Goal: Information Seeking & Learning: Find specific fact

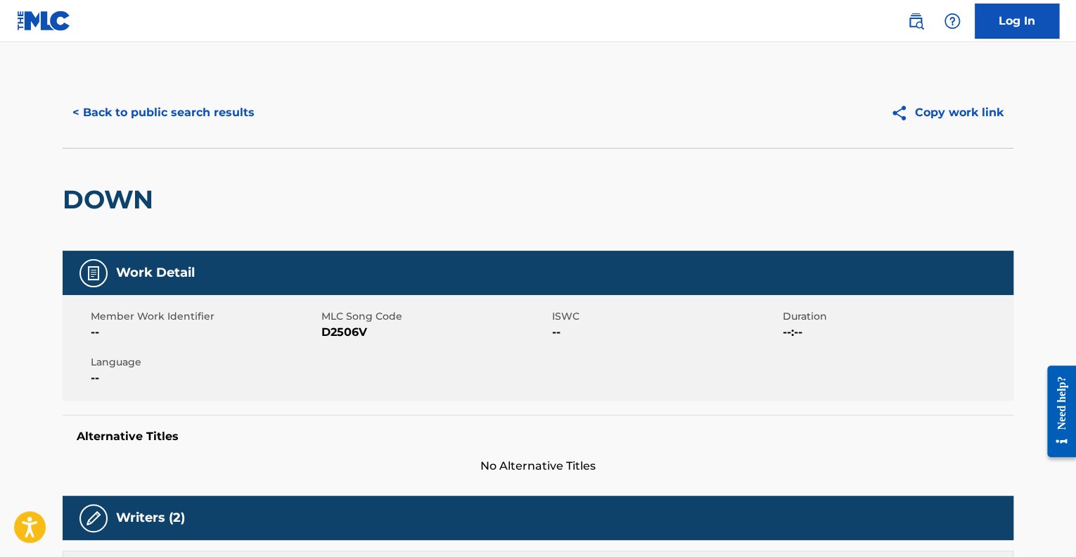
click at [125, 95] on button "< Back to public search results" at bounding box center [164, 112] width 202 height 35
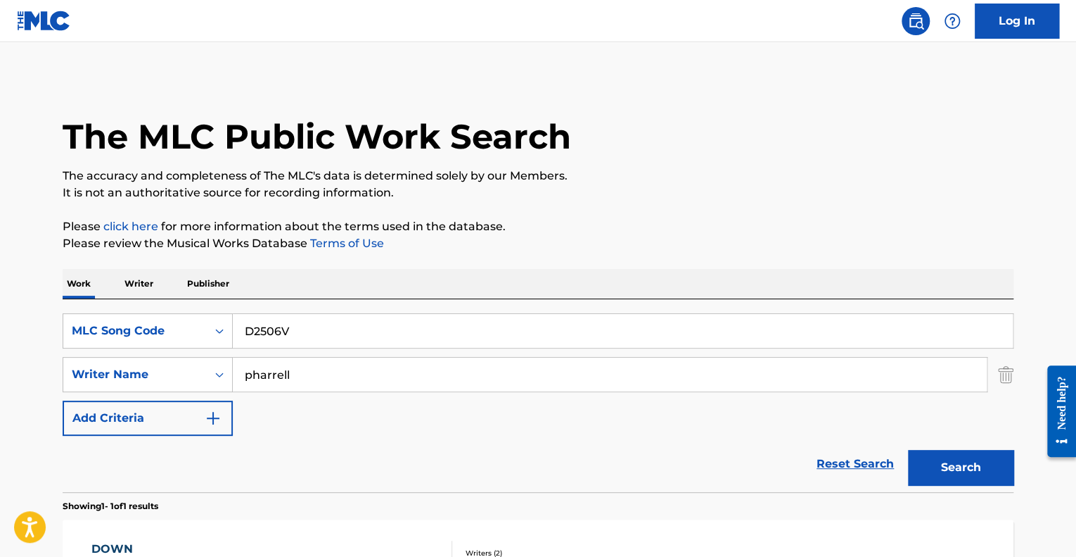
scroll to position [128, 0]
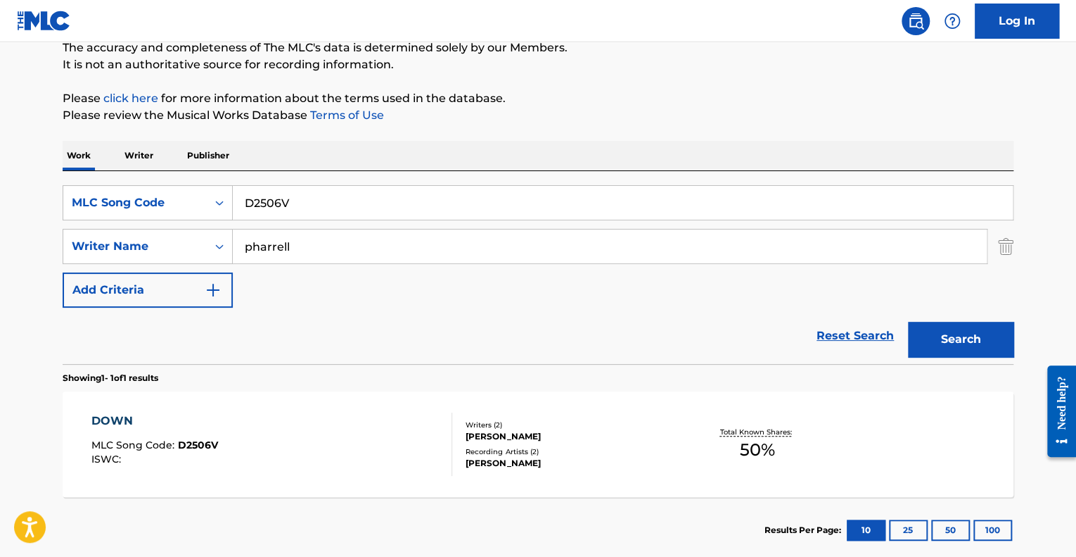
click at [256, 193] on input "D2506V" at bounding box center [623, 203] width 780 height 34
paste input "E6405U"
type input "E6405U"
click at [908, 322] on button "Search" at bounding box center [961, 339] width 106 height 35
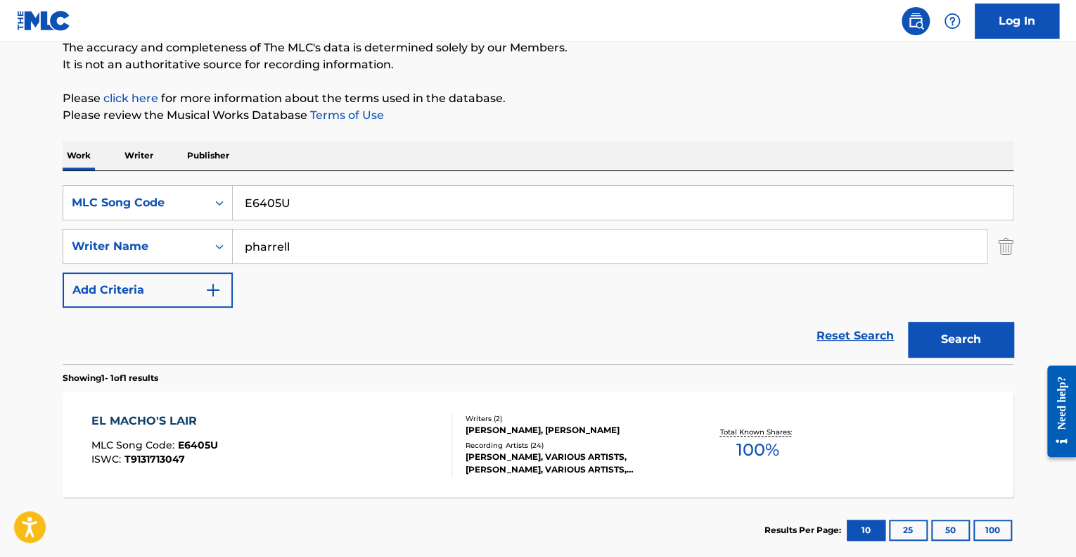
click at [358, 455] on div "EL MACHO'S LAIR MLC Song Code : E6405U ISWC : T9131713047" at bounding box center [272, 443] width 362 height 63
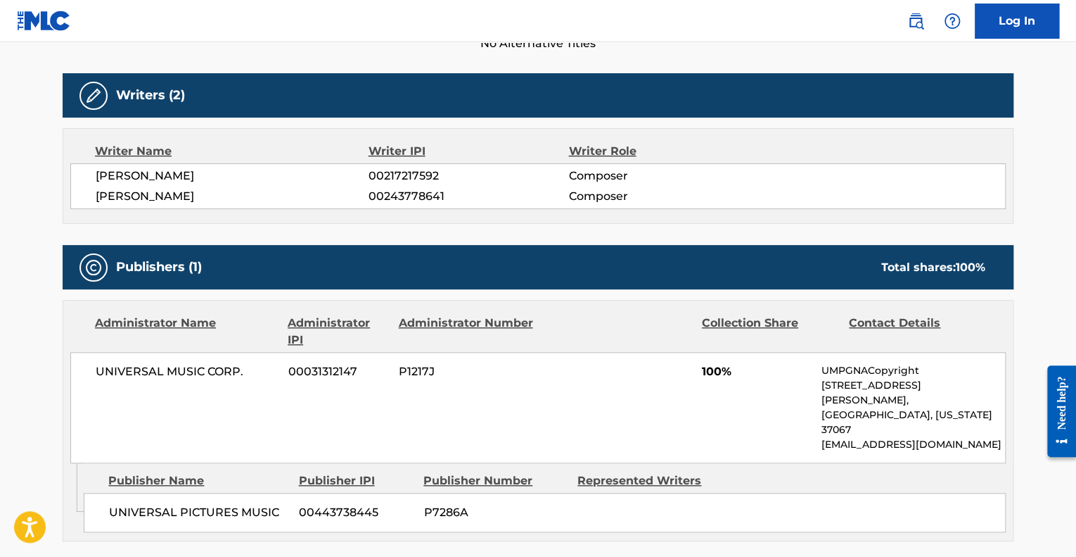
scroll to position [70, 0]
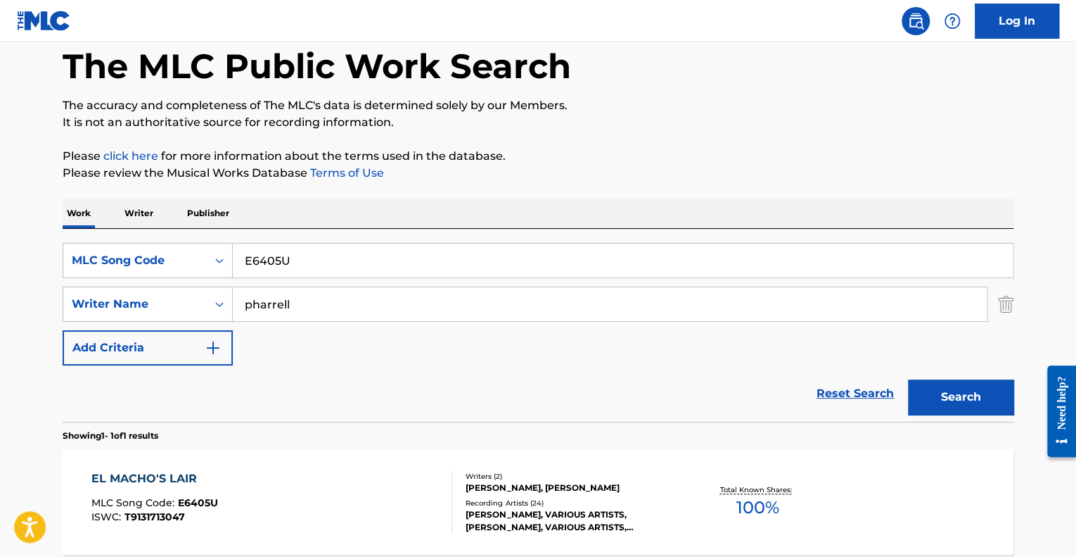
scroll to position [128, 0]
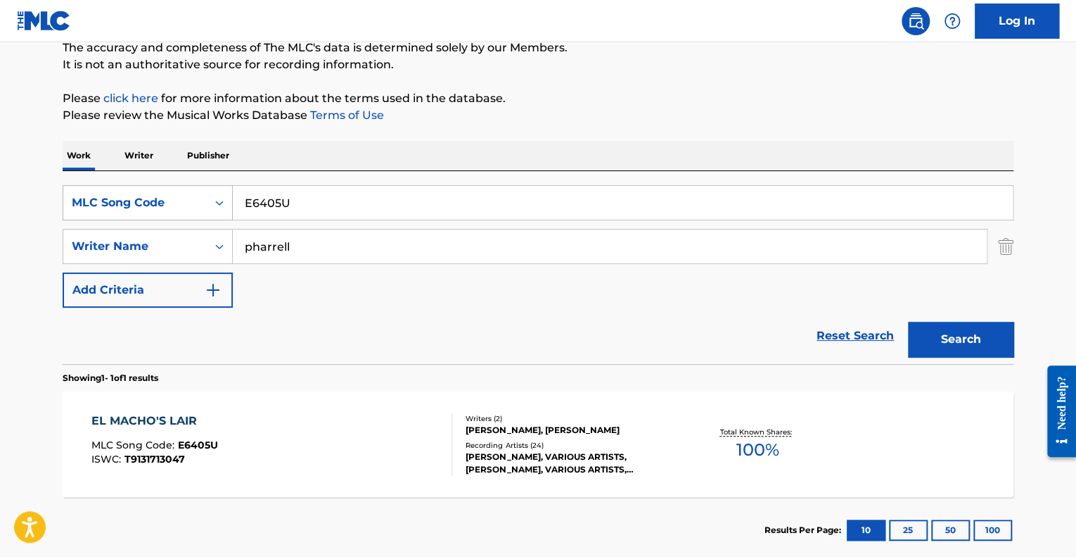
drag, startPoint x: 168, startPoint y: 177, endPoint x: 170, endPoint y: 199, distance: 22.6
click at [170, 199] on div "SearchWithCriteria3c0b4fe1-566e-45ef-8cdd-e1e8bfe176e4 MLC Song Code E6405U Sea…" at bounding box center [538, 267] width 951 height 193
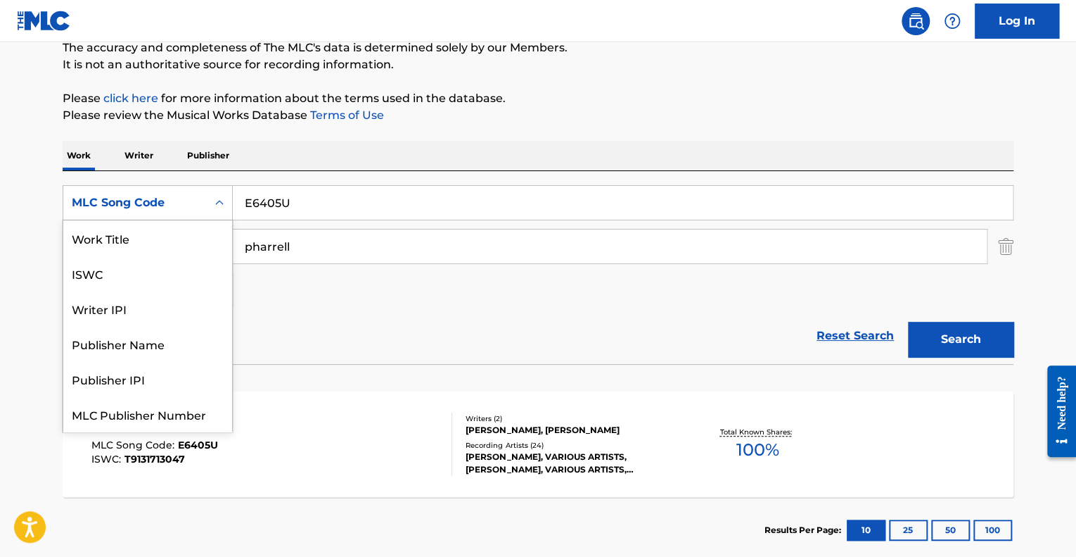
click at [170, 198] on div "MLC Song Code" at bounding box center [135, 202] width 127 height 17
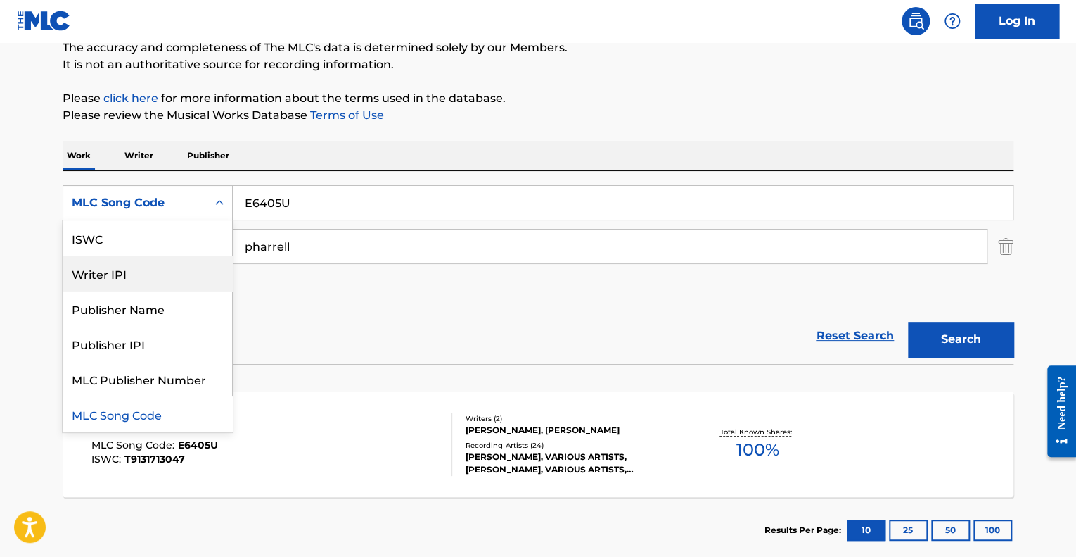
scroll to position [0, 0]
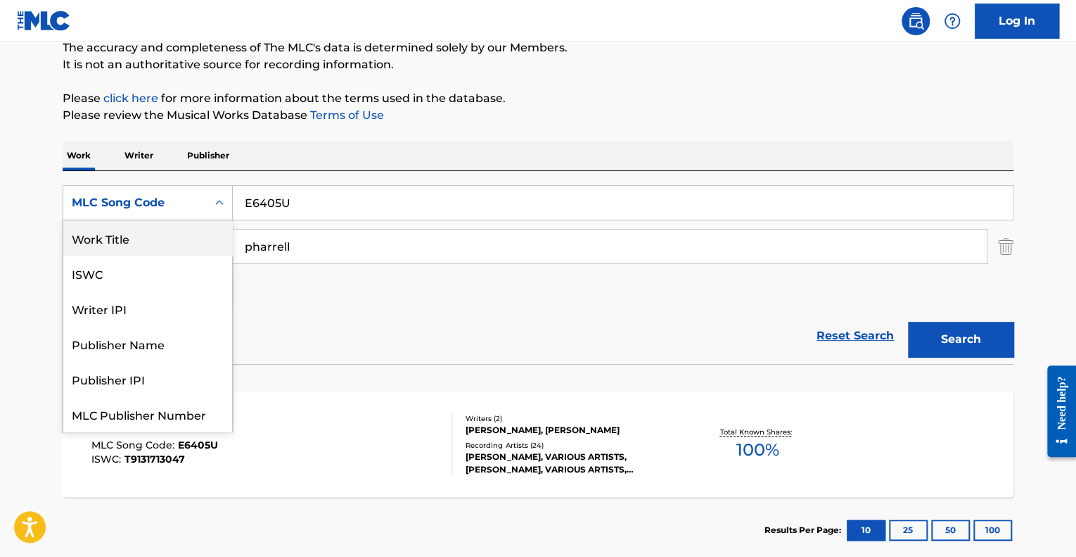
click at [138, 250] on div "Work Title" at bounding box center [147, 237] width 169 height 35
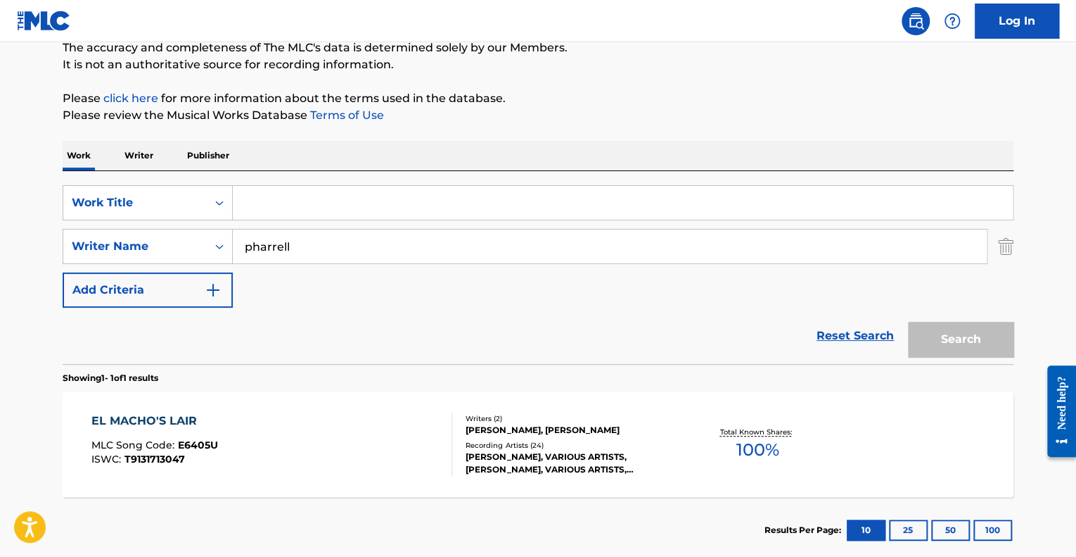
drag, startPoint x: 276, startPoint y: 170, endPoint x: 273, endPoint y: 198, distance: 28.3
click at [272, 182] on div "SearchWithCriteriae124ea37-6c50-4430-8cff-bf531aecbf51 Work Title SearchWithCri…" at bounding box center [538, 267] width 951 height 193
click at [273, 198] on input "Search Form" at bounding box center [623, 203] width 780 height 34
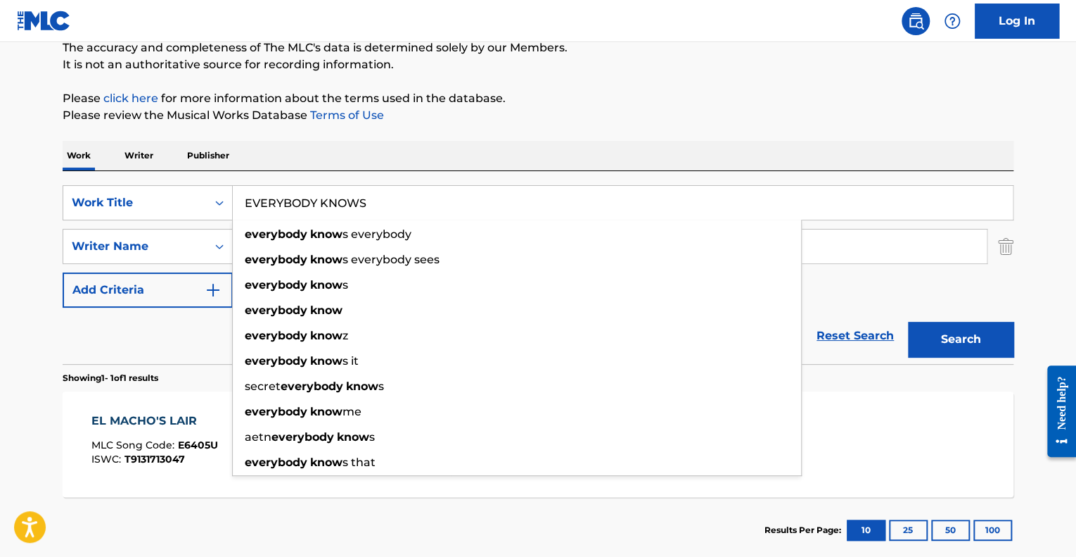
type input "EVERYBODY KNOWS"
click at [908, 322] on button "Search" at bounding box center [961, 339] width 106 height 35
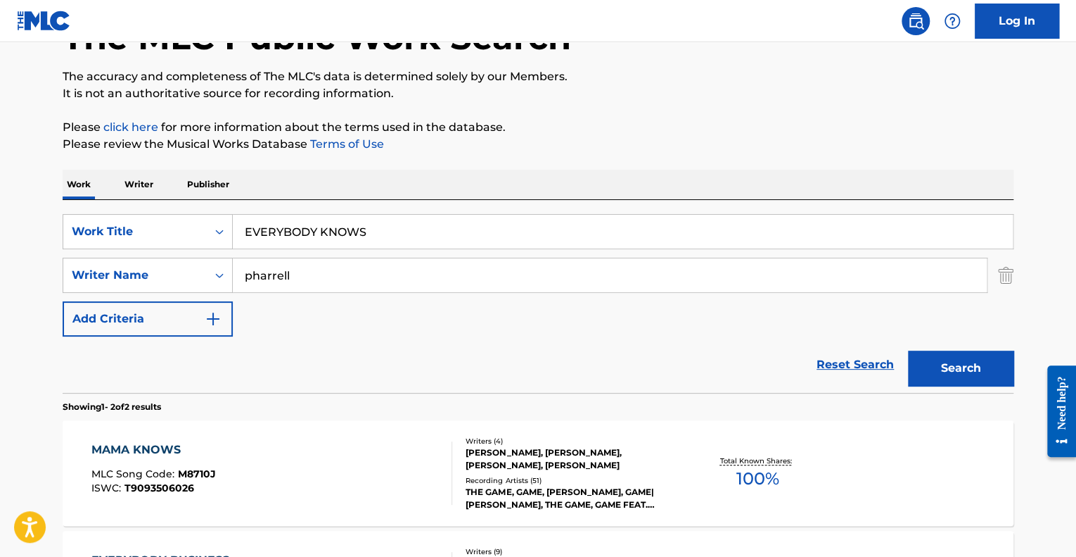
click at [413, 145] on p "Please review the Musical Works Database Terms of Use" at bounding box center [538, 144] width 951 height 17
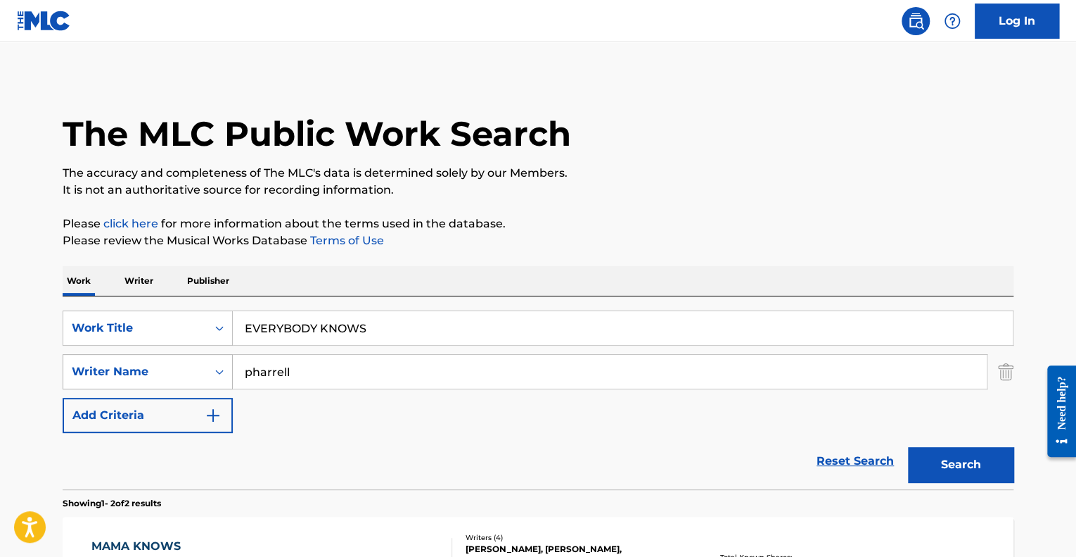
scroll to position [0, 0]
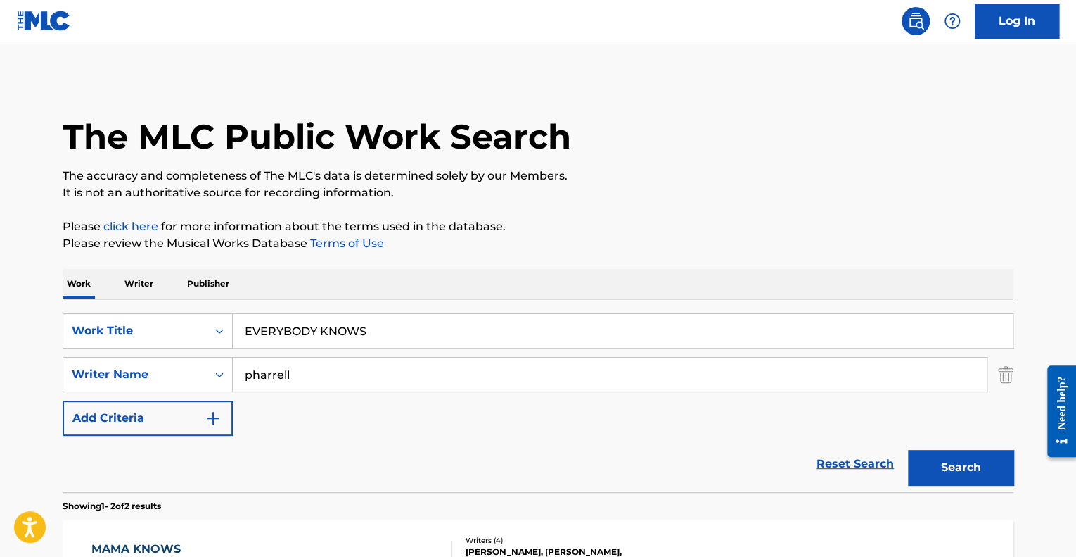
click at [151, 309] on div "SearchWithCriteriae124ea37-6c50-4430-8cff-bf531aecbf51 Work Title EVERYBODY KNO…" at bounding box center [538, 395] width 951 height 193
click at [151, 312] on div "SearchWithCriteriae124ea37-6c50-4430-8cff-bf531aecbf51 Work Title EVERYBODY KNO…" at bounding box center [538, 395] width 951 height 193
click at [151, 328] on div "Work Title" at bounding box center [135, 330] width 127 height 17
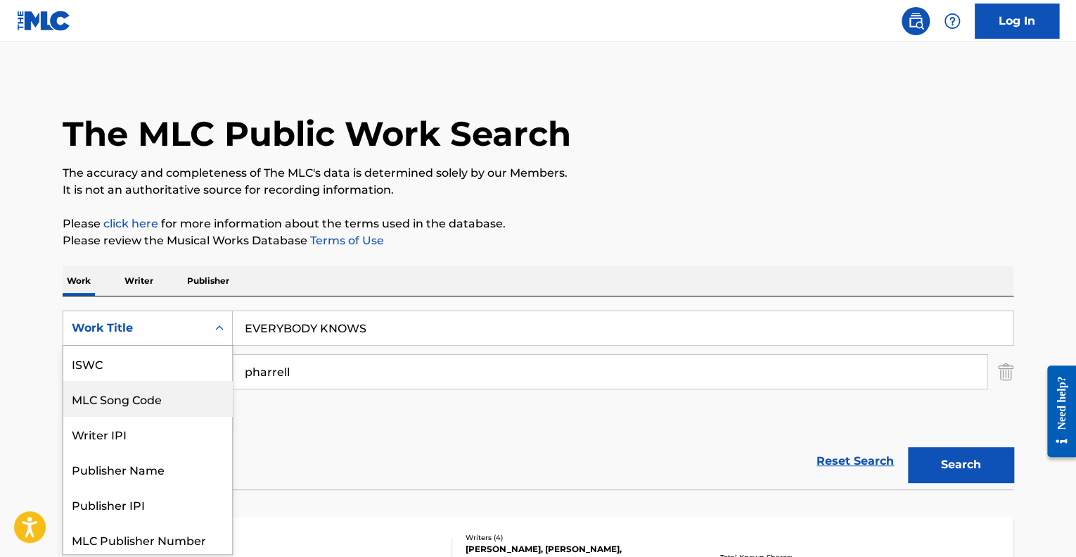
click at [148, 393] on div "MLC Song Code" at bounding box center [147, 398] width 169 height 35
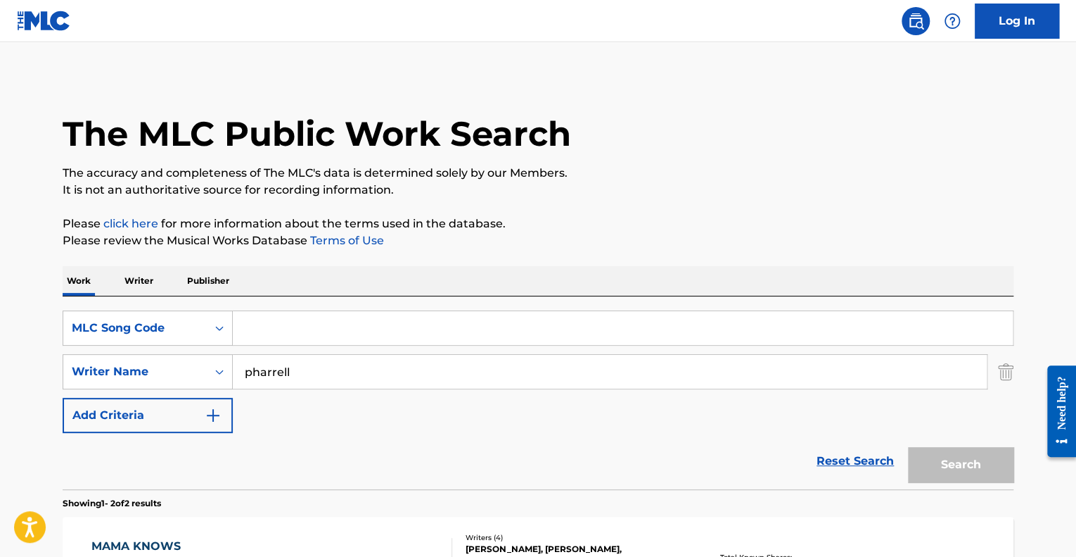
click at [287, 329] on input "Search Form" at bounding box center [623, 328] width 780 height 34
paste input "F3273J"
type input "F3273J"
click at [908, 447] on button "Search" at bounding box center [961, 464] width 106 height 35
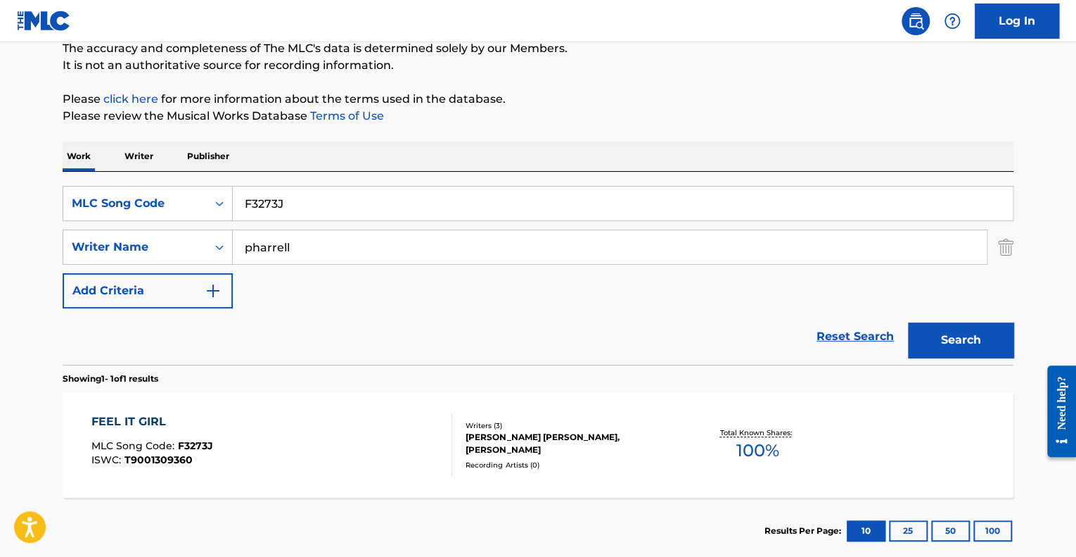
scroll to position [208, 0]
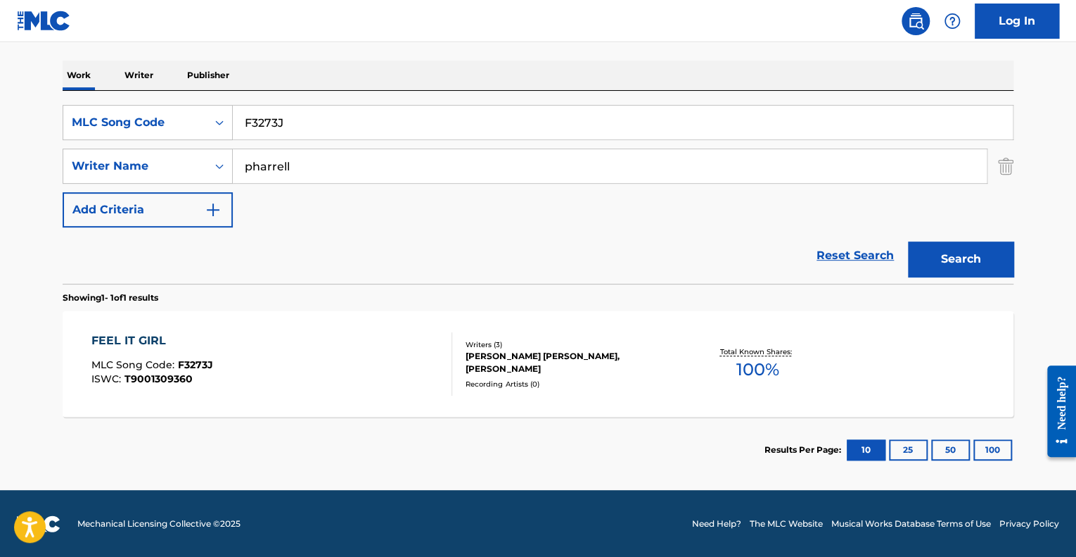
click at [220, 356] on div "FEEL IT GIRL MLC Song Code : F3273J ISWC : T9001309360" at bounding box center [272, 363] width 362 height 63
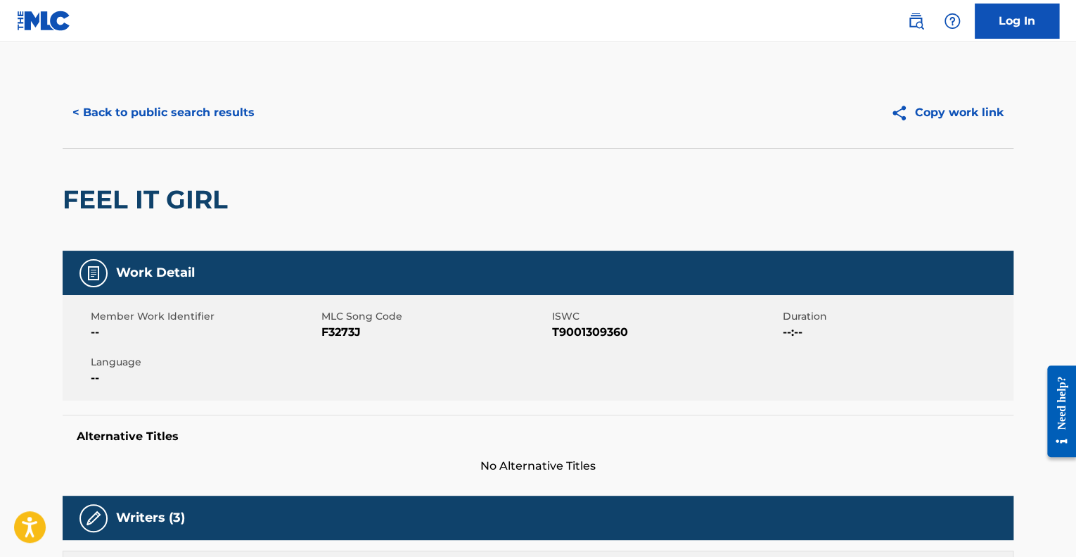
click at [129, 108] on button "< Back to public search results" at bounding box center [164, 112] width 202 height 35
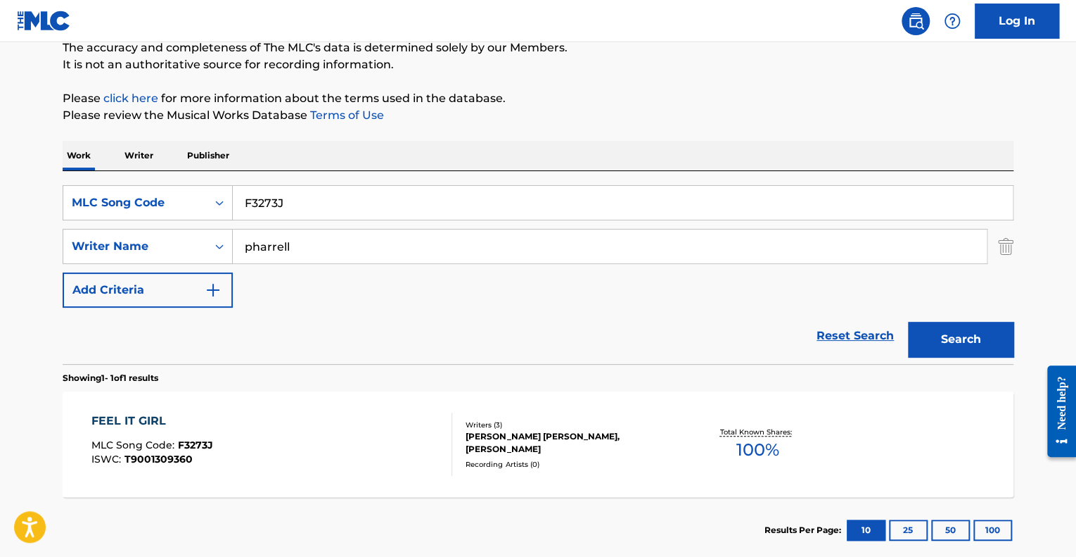
click at [319, 217] on input "F3273J" at bounding box center [623, 203] width 780 height 34
paste input "58528"
type input "F58528"
click at [908, 322] on button "Search" at bounding box center [961, 339] width 106 height 35
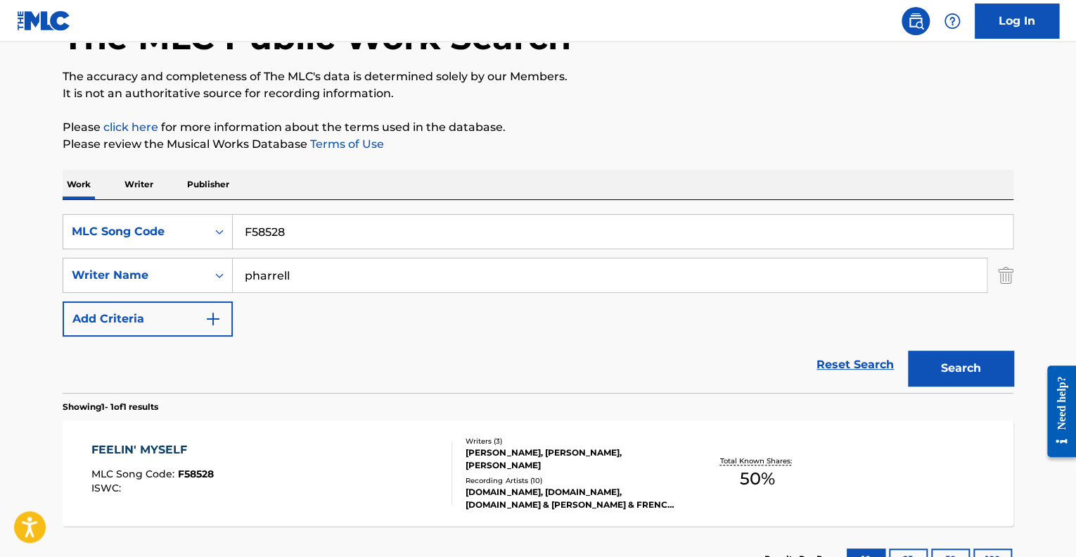
scroll to position [128, 0]
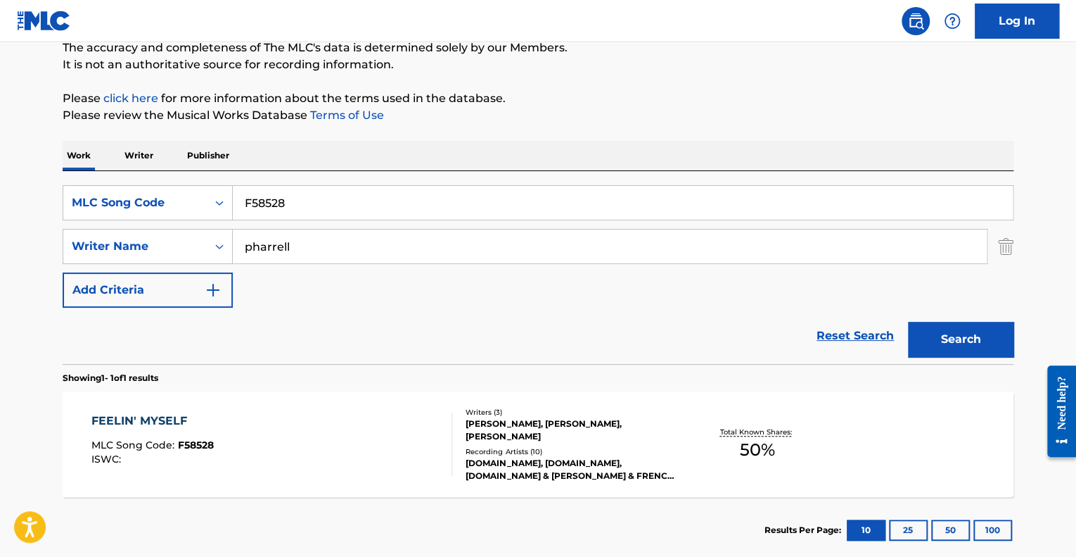
click at [251, 458] on div "FEELIN' MYSELF MLC Song Code : F58528 ISWC :" at bounding box center [272, 443] width 362 height 63
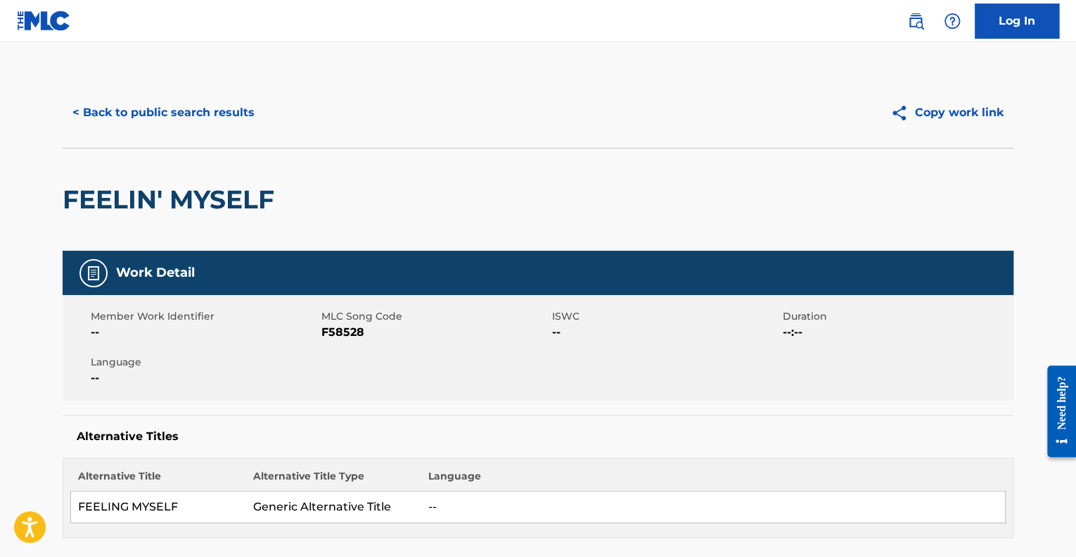
drag, startPoint x: 194, startPoint y: 245, endPoint x: 189, endPoint y: -3, distance: 247.7
click at [132, 101] on button "< Back to public search results" at bounding box center [164, 112] width 202 height 35
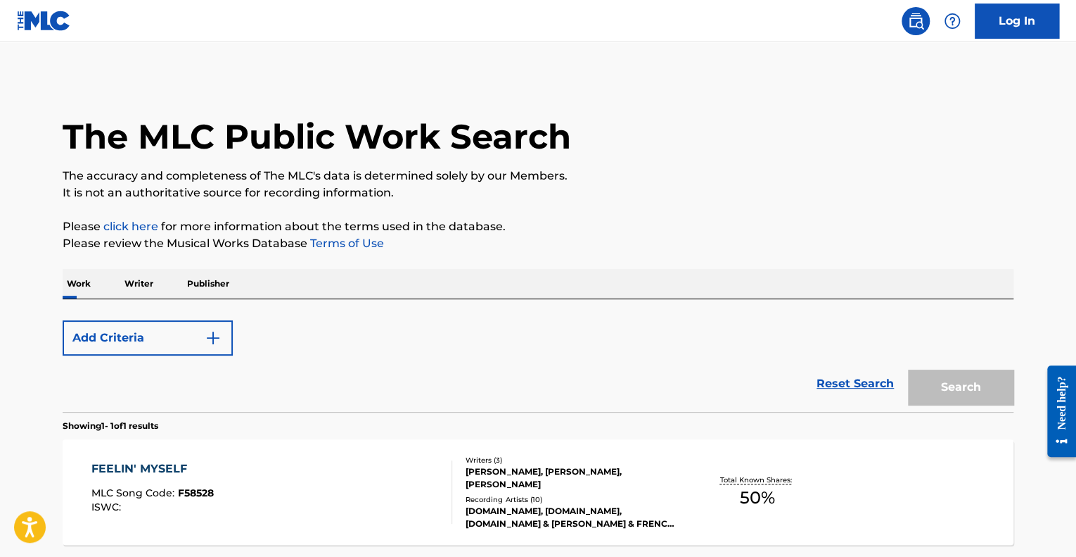
scroll to position [128, 0]
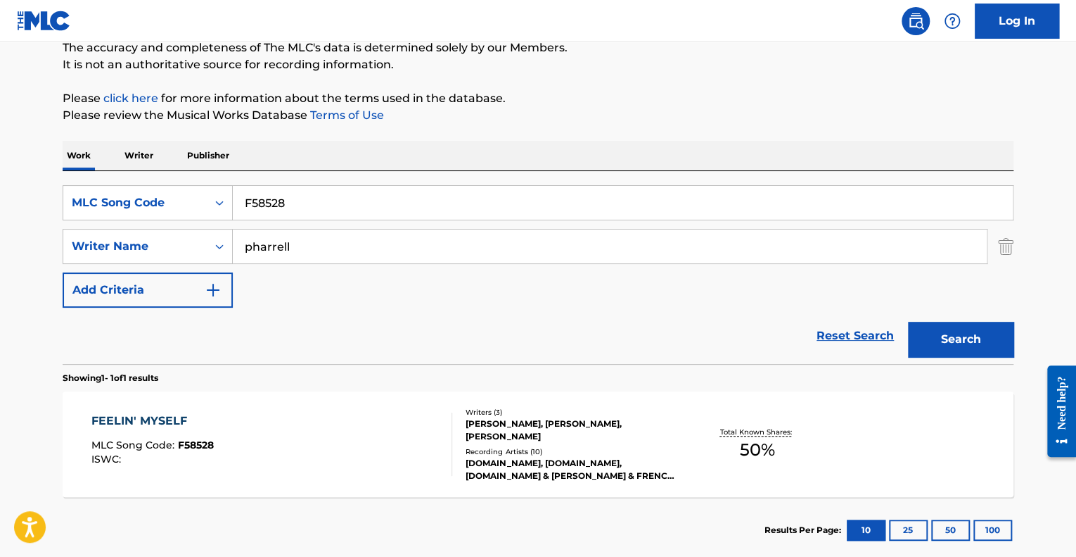
click at [293, 196] on input "F58528" at bounding box center [623, 203] width 780 height 34
type input "fvavtl"
click at [908, 322] on button "Search" at bounding box center [961, 339] width 106 height 35
click at [363, 472] on div "FEELINGS MLC Song Code : FVAVTL ISWC : T9272924433" at bounding box center [272, 443] width 362 height 63
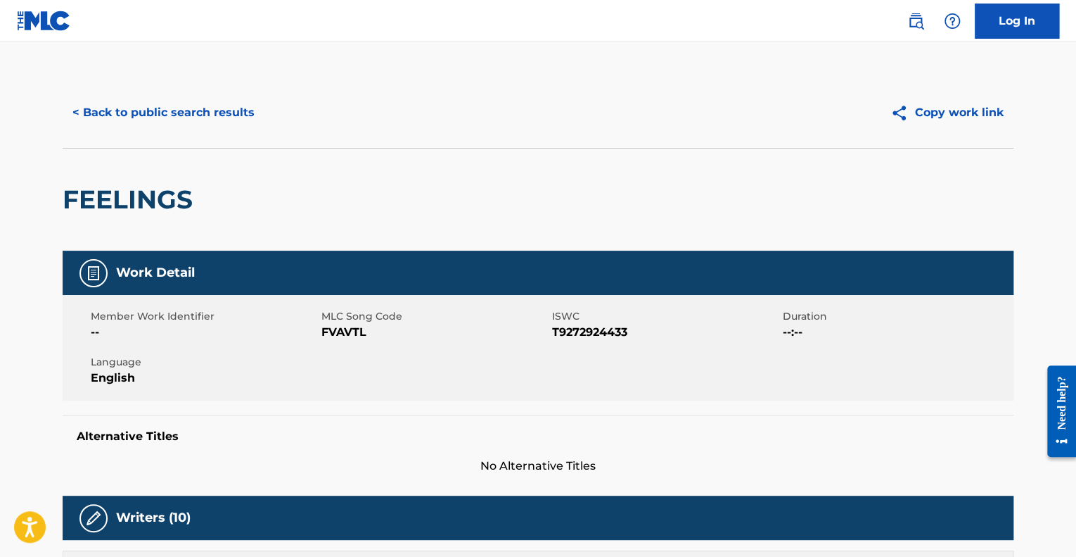
click at [137, 113] on button "< Back to public search results" at bounding box center [164, 112] width 202 height 35
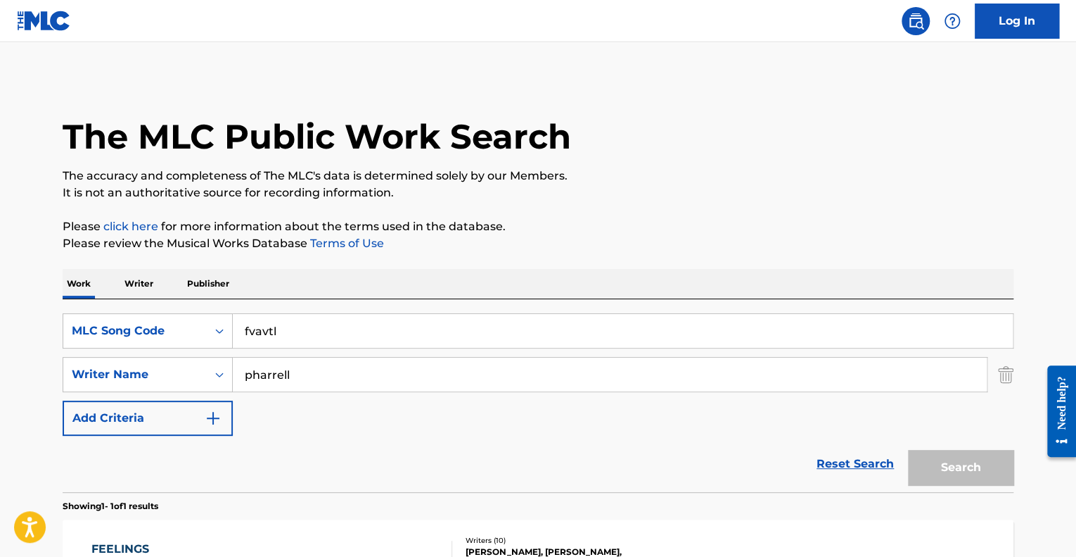
scroll to position [128, 0]
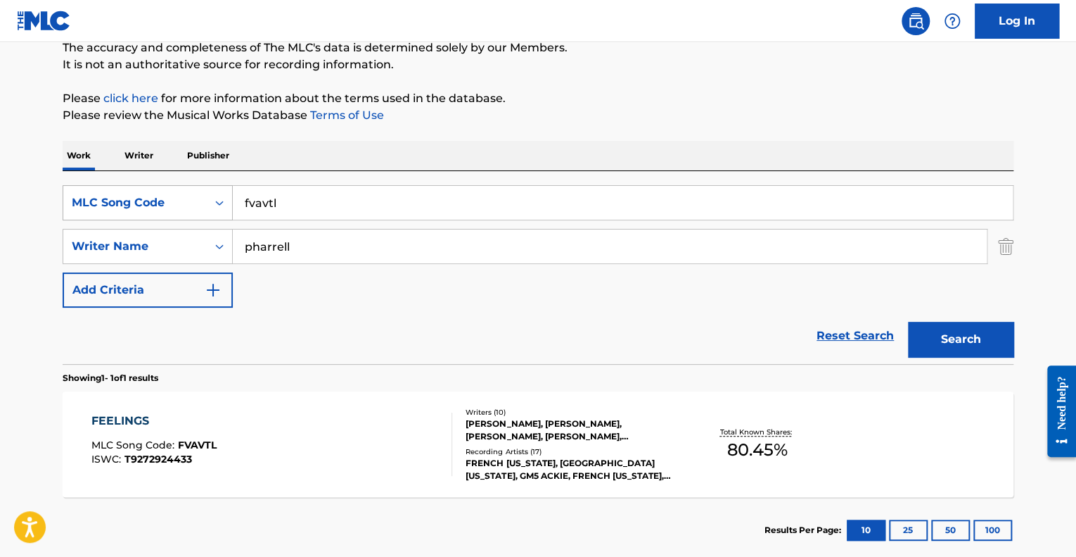
click at [181, 200] on div "MLC Song Code" at bounding box center [135, 202] width 127 height 17
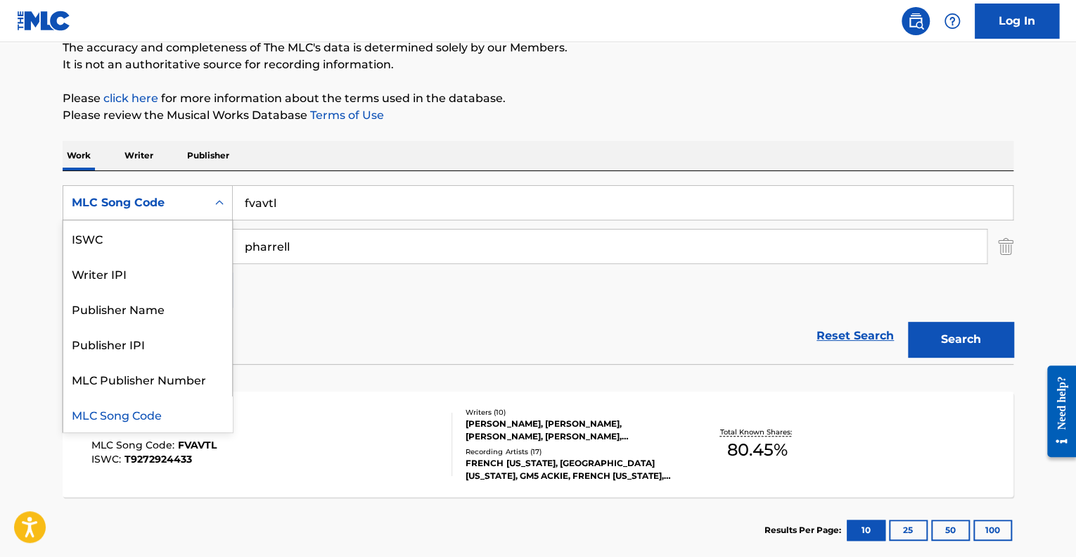
scroll to position [0, 0]
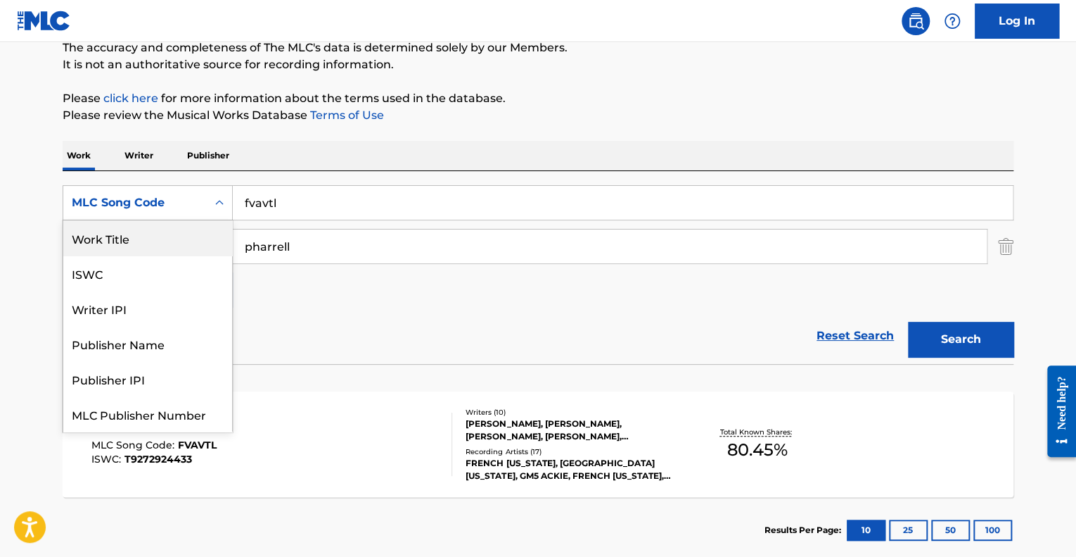
click at [172, 225] on div "Work Title" at bounding box center [147, 237] width 169 height 35
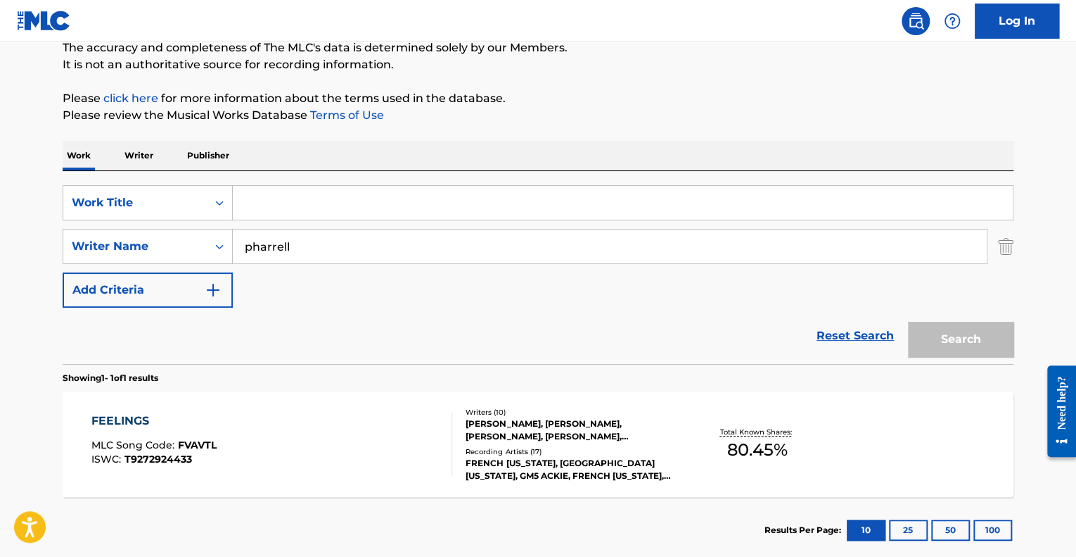
click at [265, 212] on input "Search Form" at bounding box center [623, 203] width 780 height 34
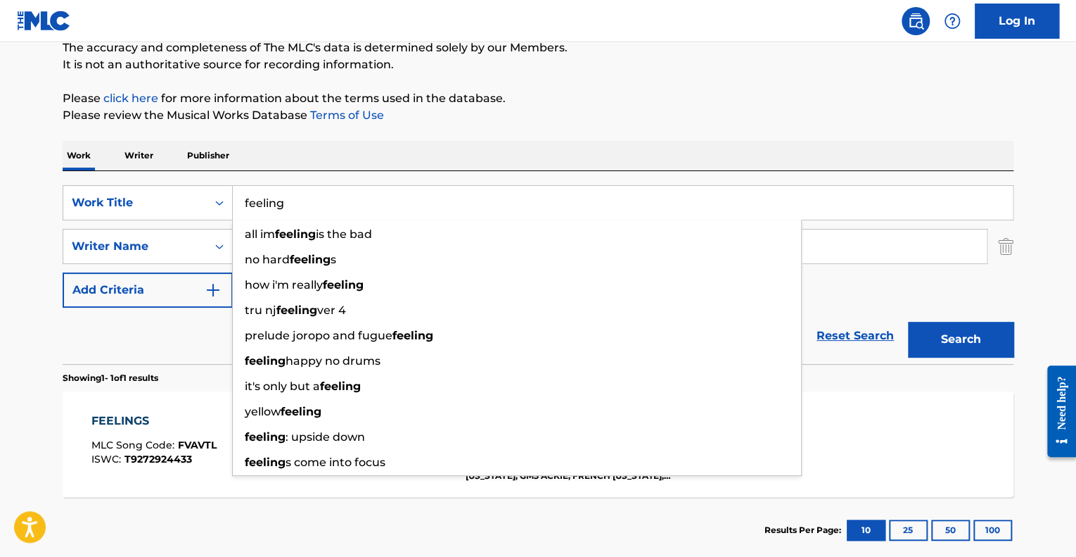
click at [908, 322] on button "Search" at bounding box center [961, 339] width 106 height 35
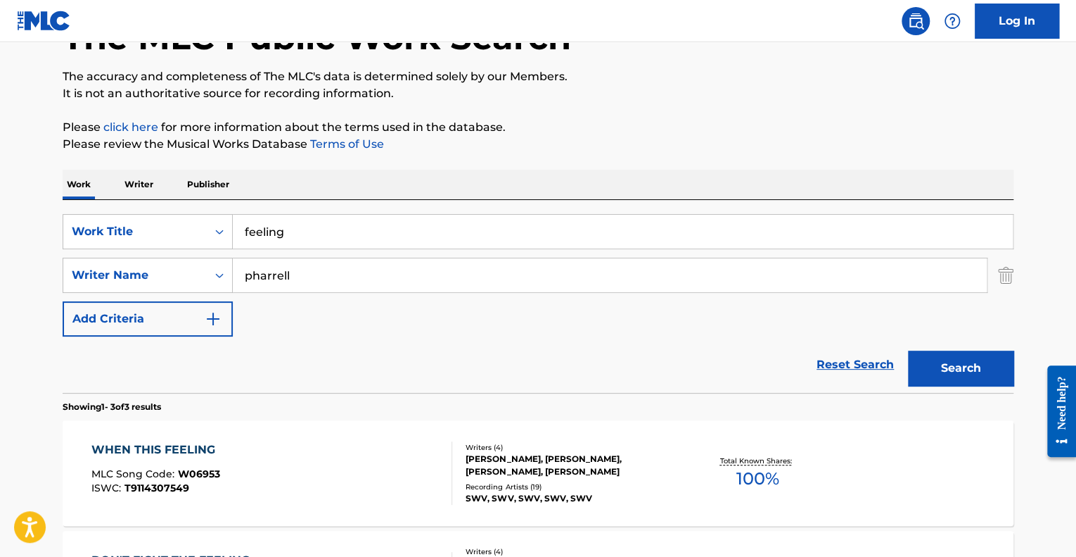
scroll to position [128, 0]
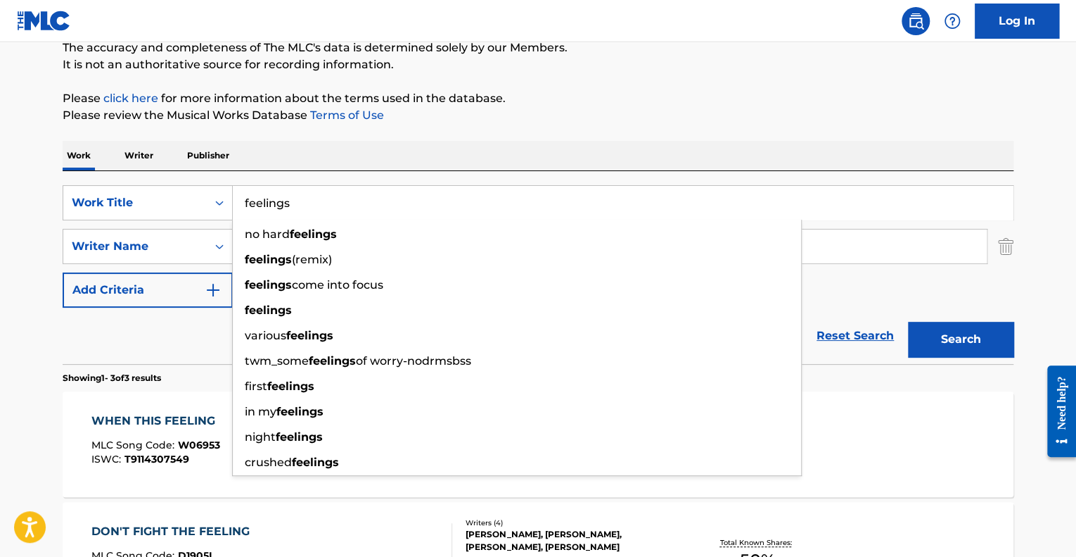
click at [908, 322] on button "Search" at bounding box center [961, 339] width 106 height 35
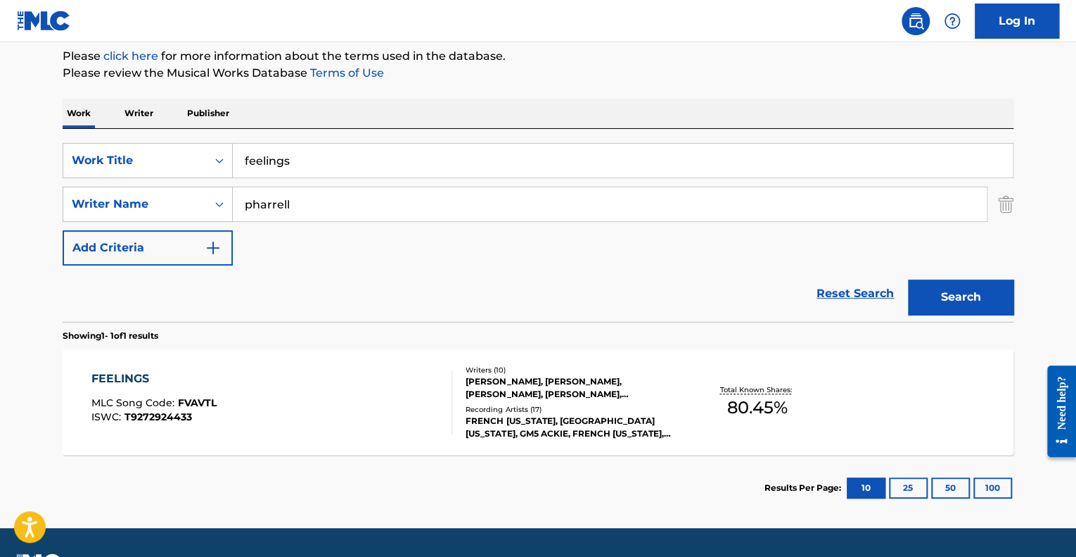
scroll to position [208, 0]
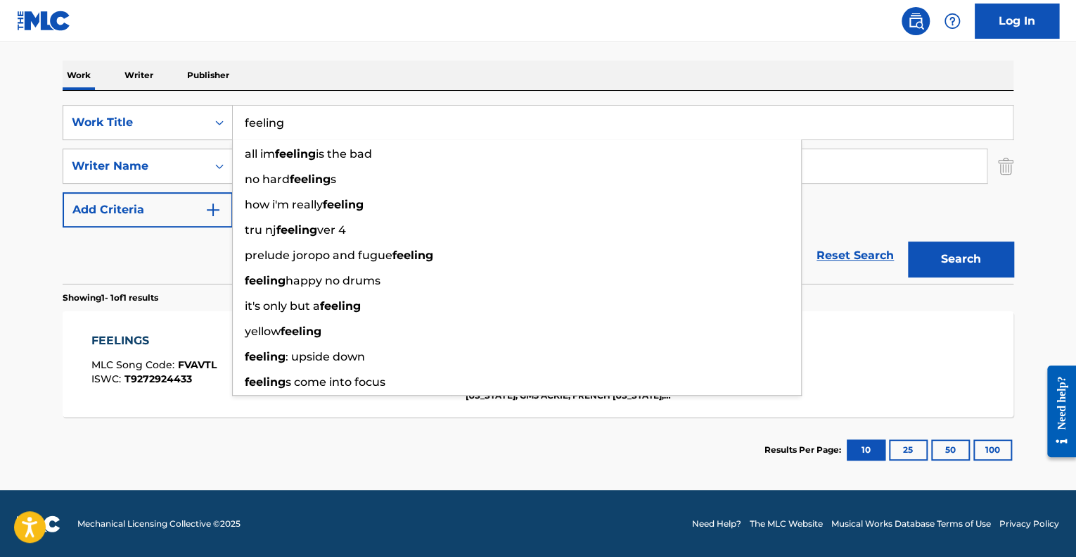
type input "feeling"
click at [908, 241] on button "Search" at bounding box center [961, 258] width 106 height 35
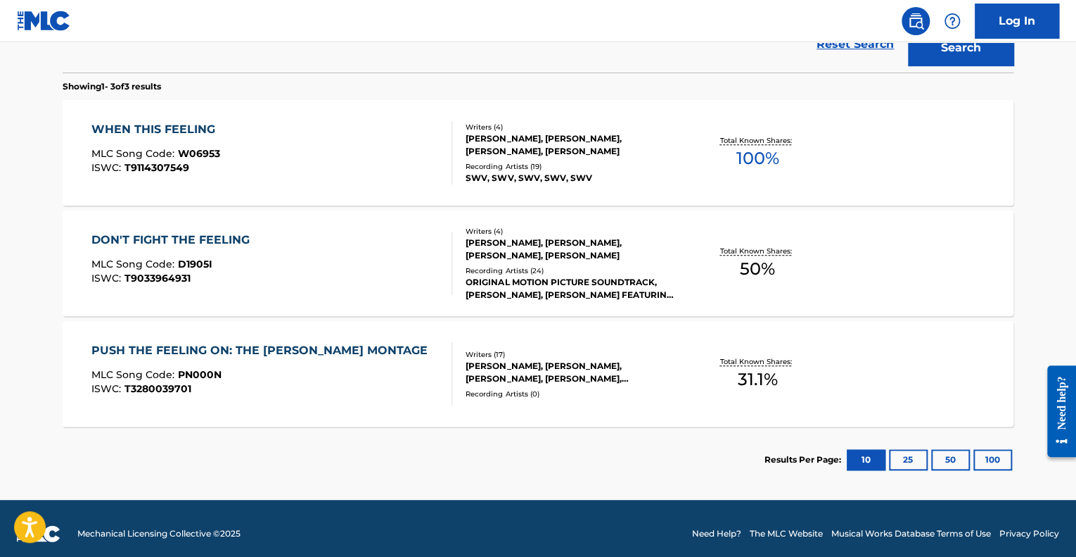
scroll to position [419, 0]
